Goal: Navigation & Orientation: Find specific page/section

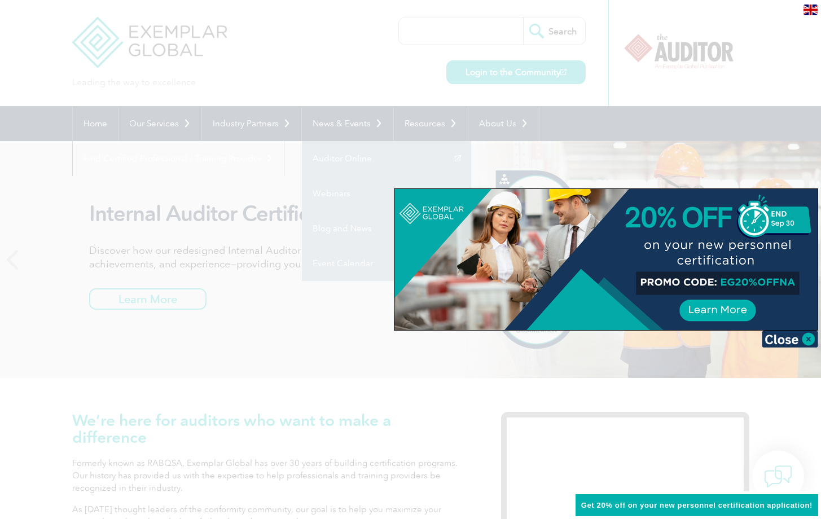
click at [147, 125] on div at bounding box center [410, 259] width 821 height 519
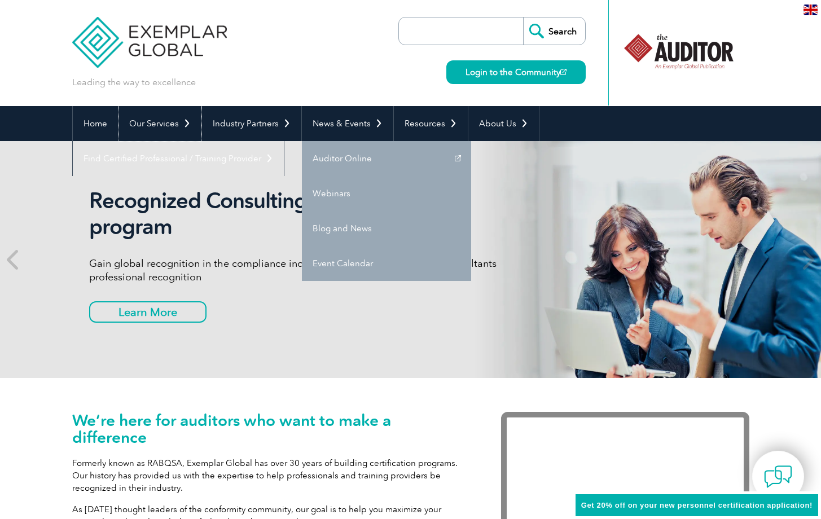
click at [147, 125] on link "Our Services" at bounding box center [159, 123] width 83 height 35
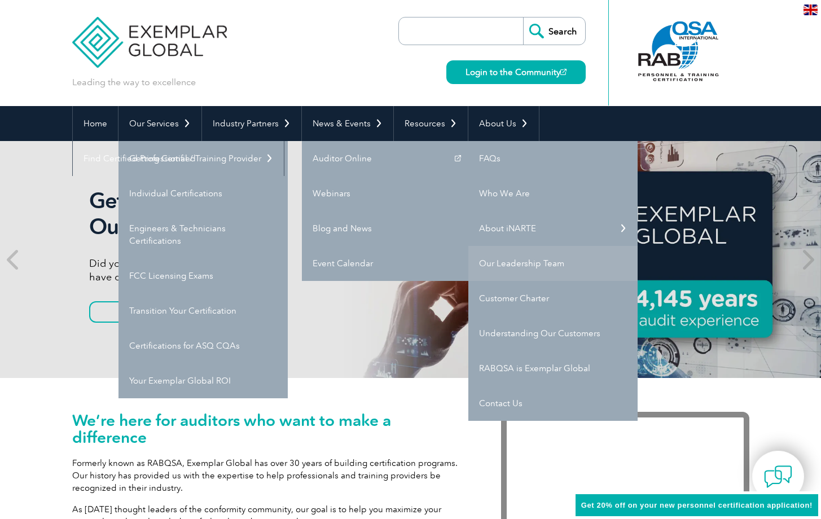
click at [495, 259] on link "Our Leadership Team" at bounding box center [552, 263] width 169 height 35
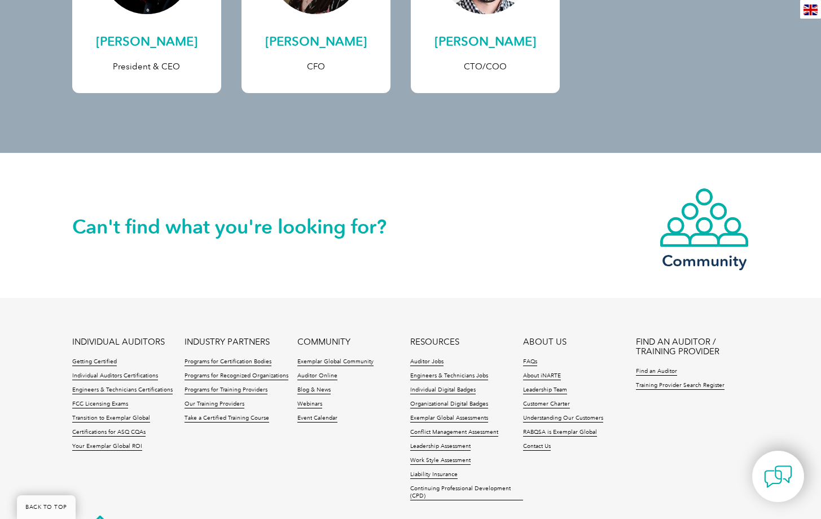
scroll to position [494, 0]
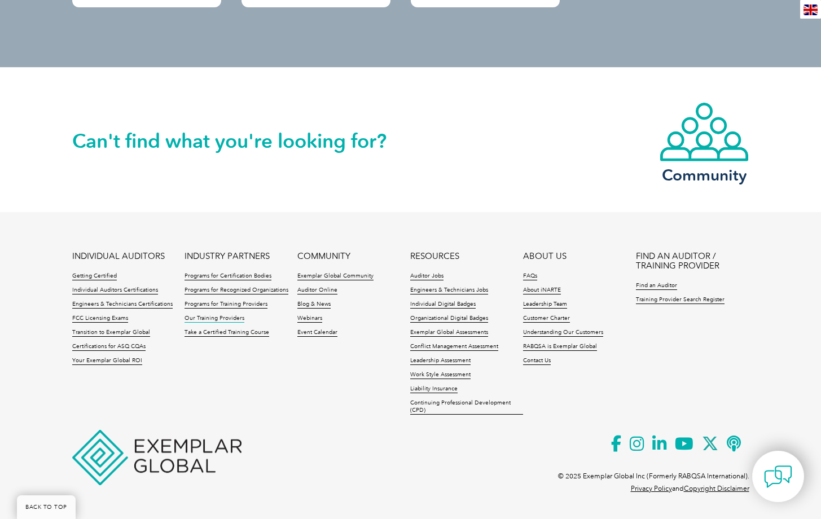
click at [233, 318] on link "Our Training Providers" at bounding box center [214, 319] width 60 height 8
